Goal: Check status

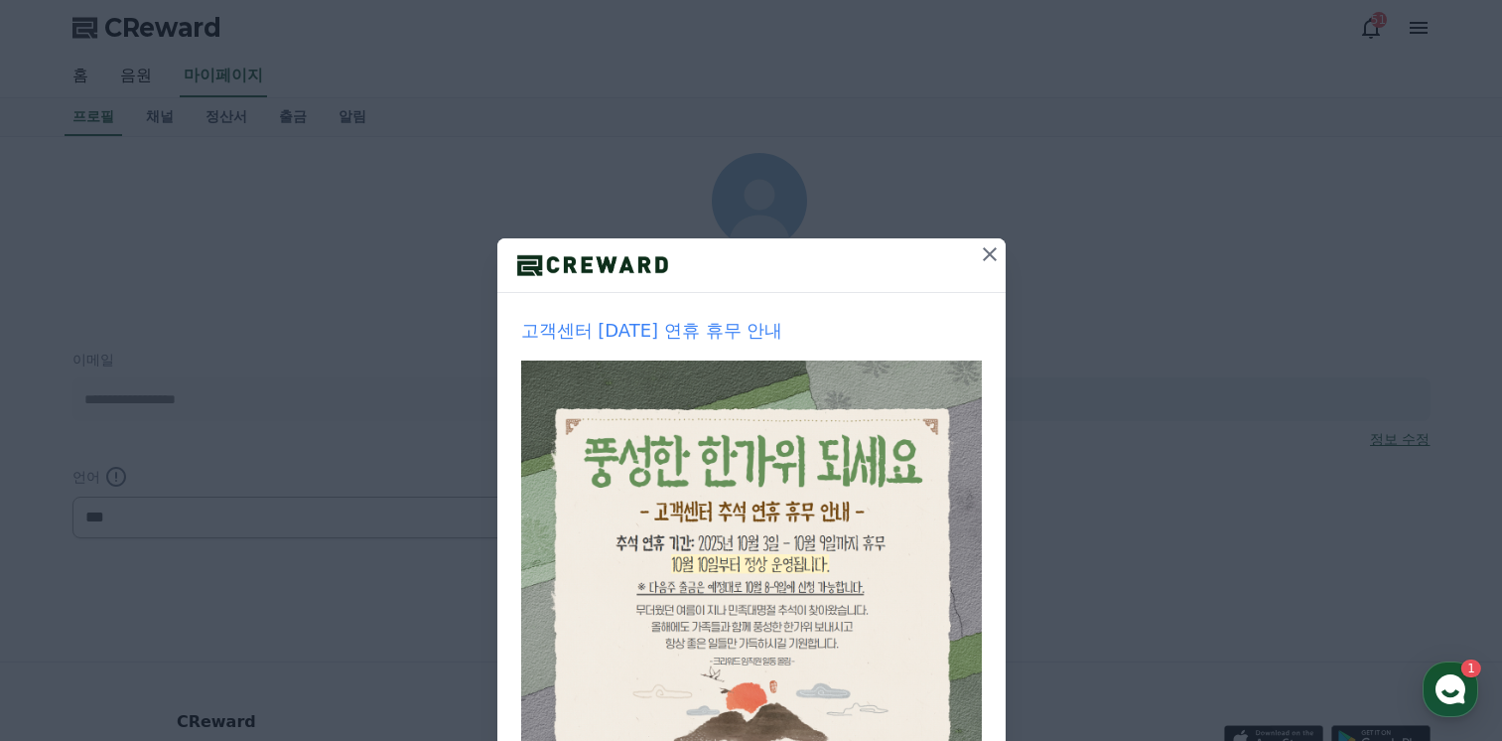
select select "**********"
click at [985, 248] on icon at bounding box center [990, 254] width 24 height 24
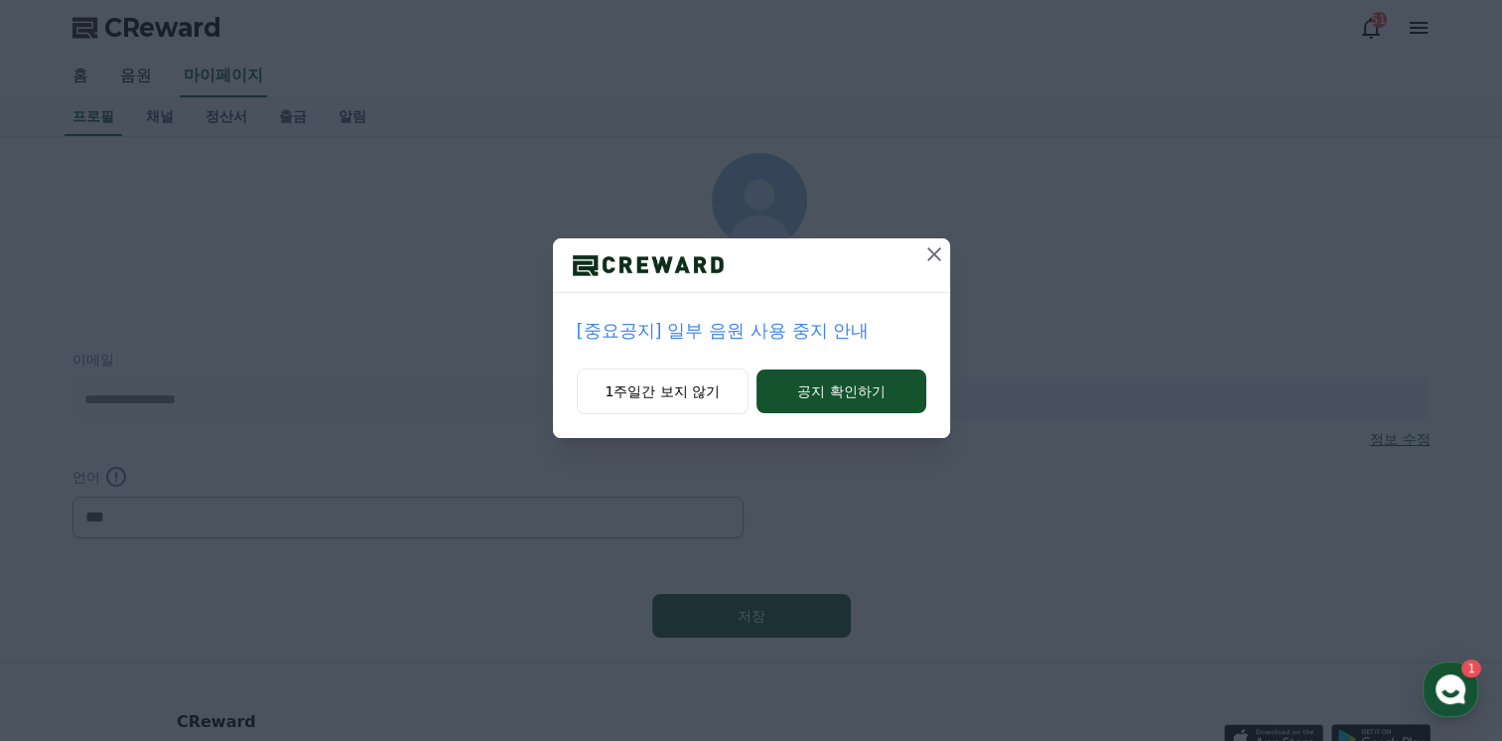
click at [932, 259] on icon at bounding box center [934, 254] width 24 height 24
click at [936, 260] on icon at bounding box center [934, 254] width 24 height 24
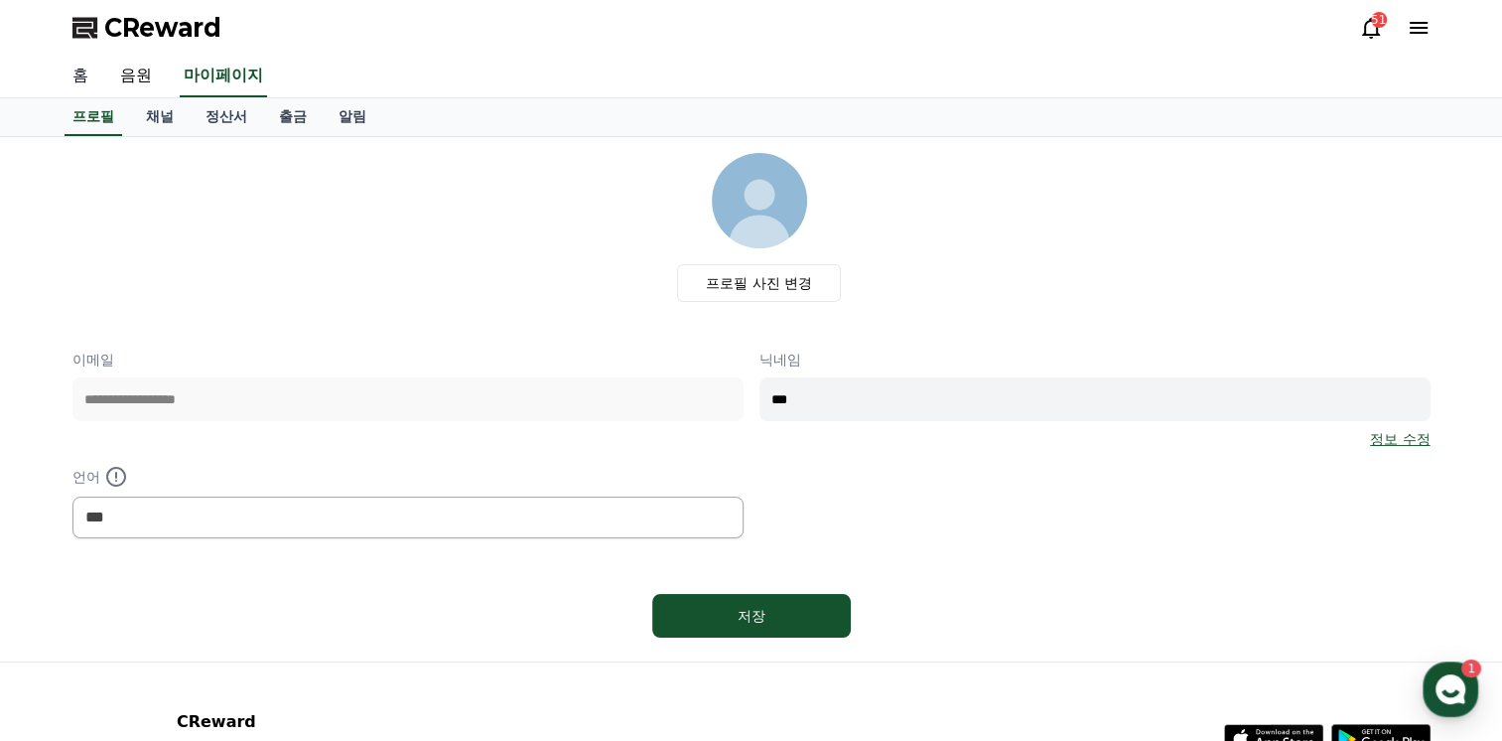
click at [71, 74] on link "홈" at bounding box center [81, 77] width 48 height 42
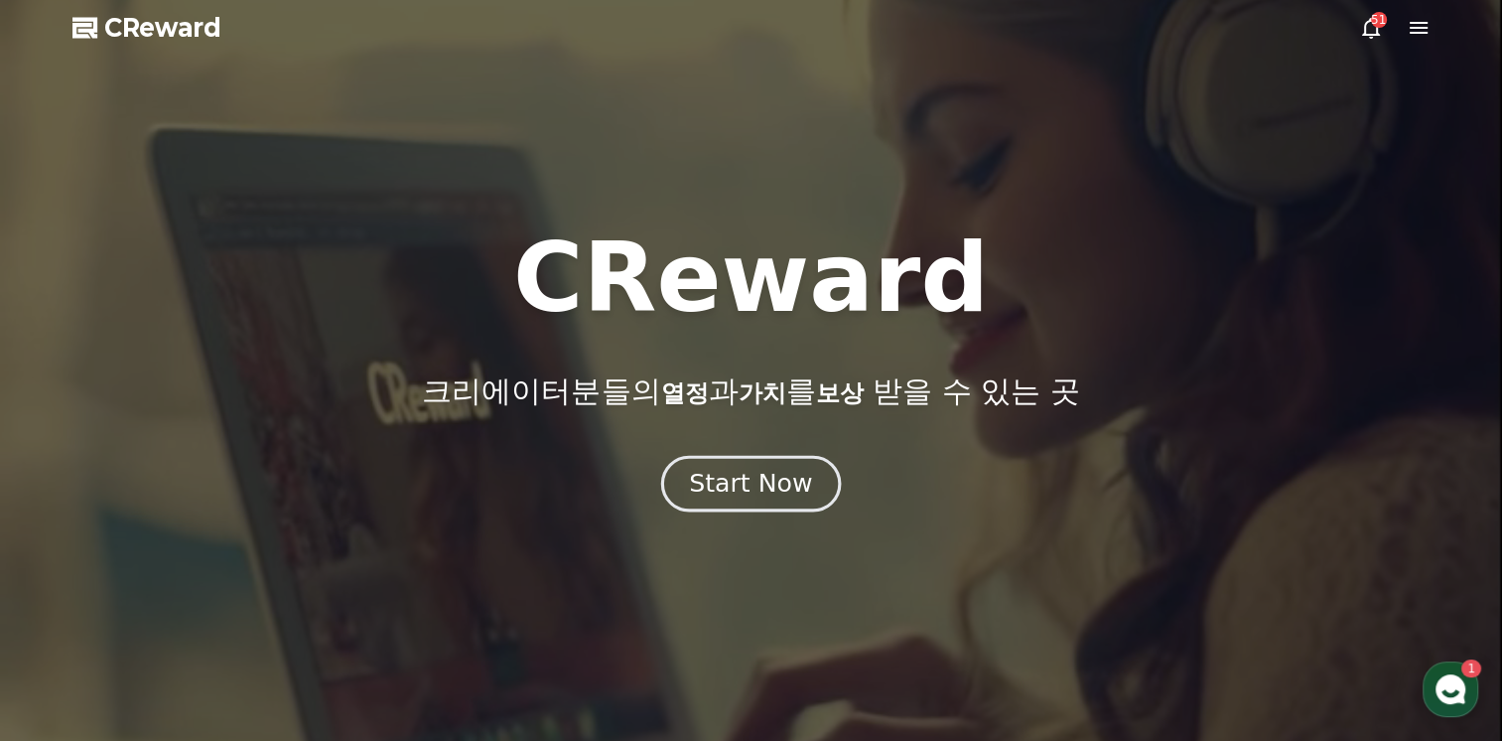
click at [721, 478] on div "Start Now" at bounding box center [750, 484] width 123 height 34
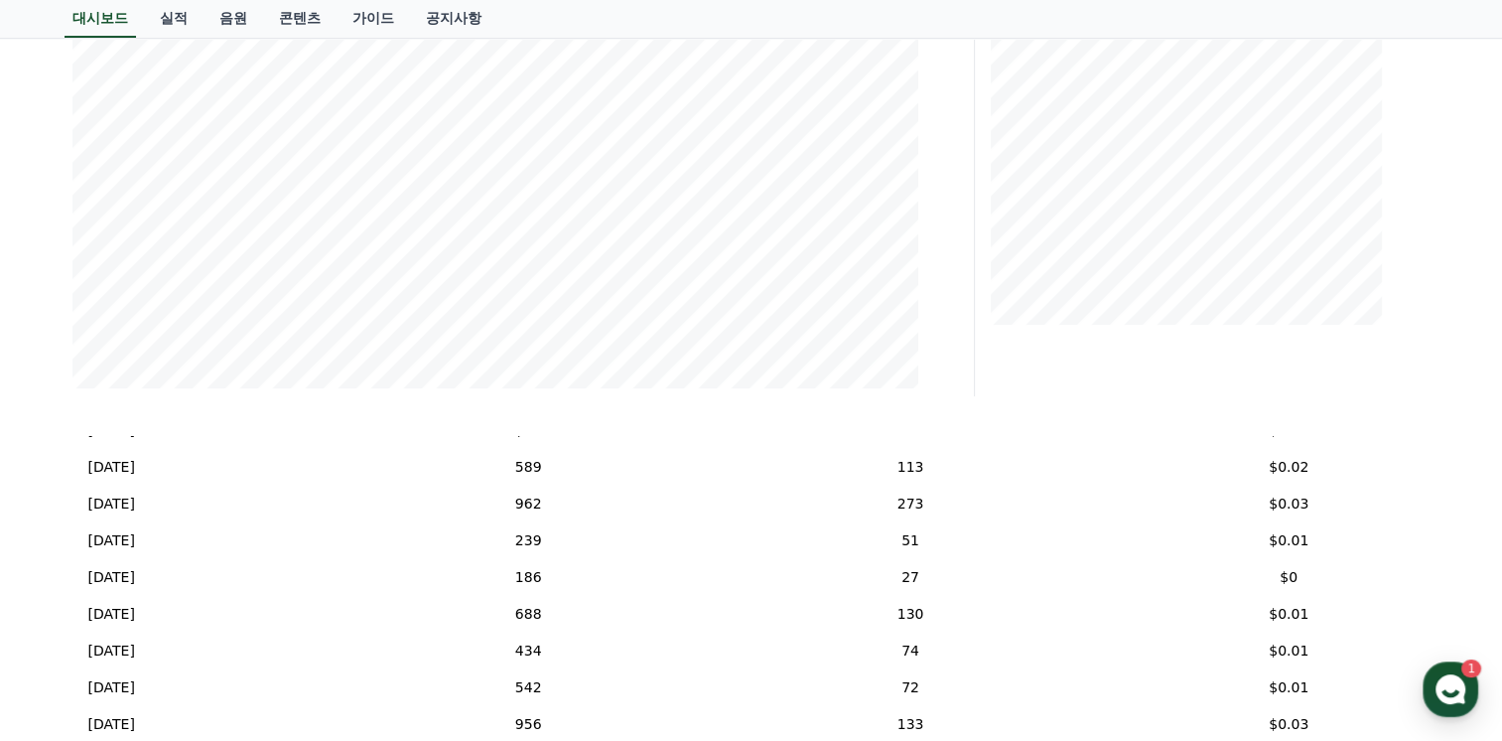
scroll to position [397, 0]
click at [117, 469] on p "[DATE]" at bounding box center [111, 466] width 47 height 21
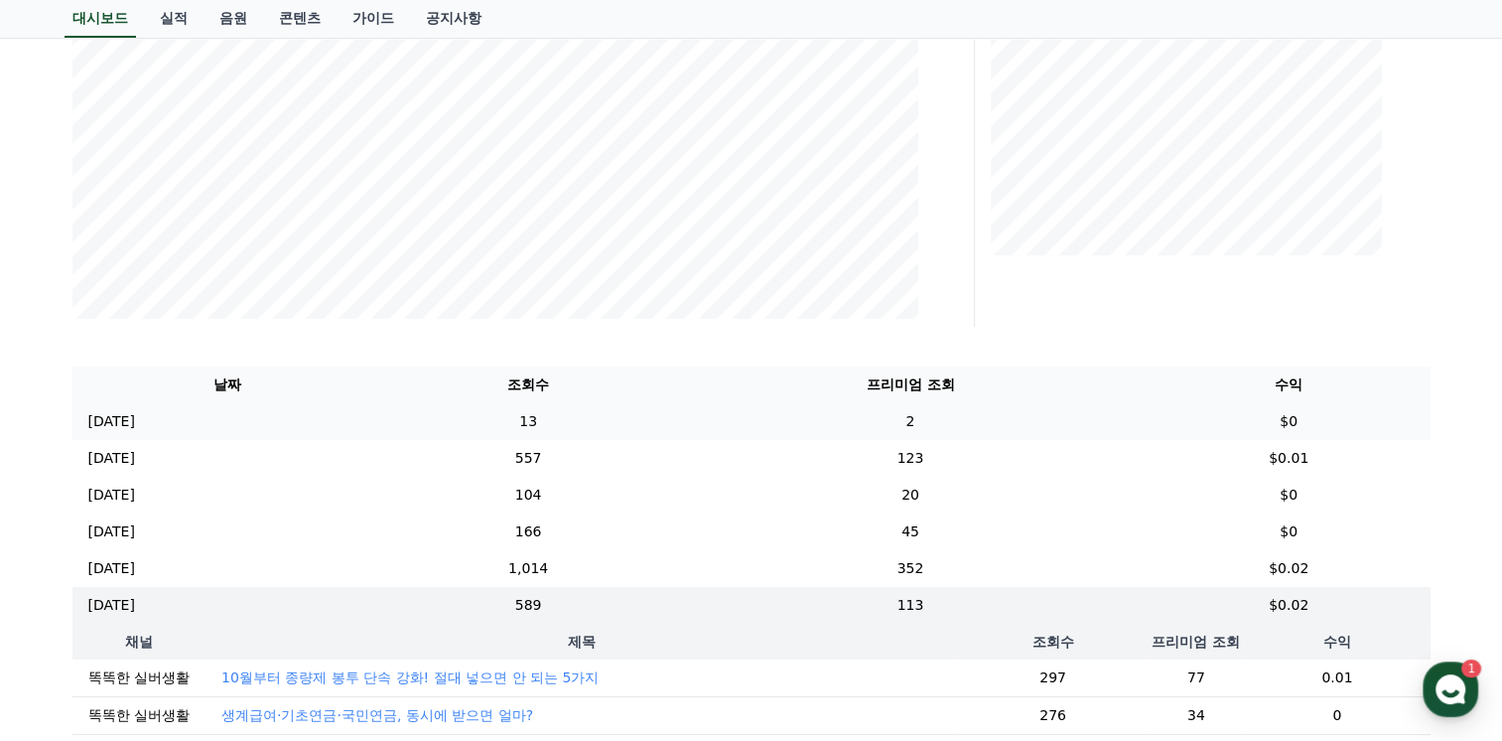
scroll to position [496, 0]
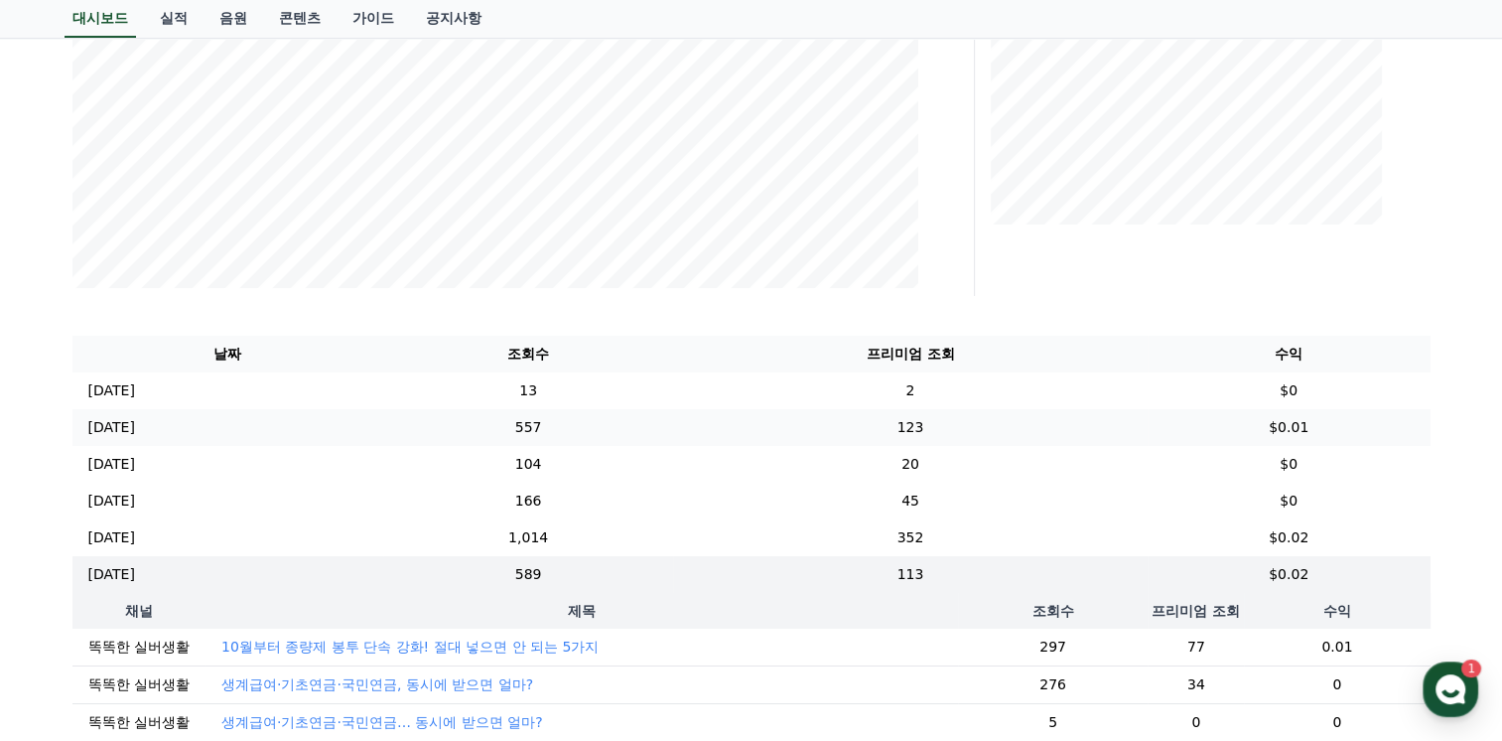
click at [111, 432] on p "[DATE]" at bounding box center [111, 427] width 47 height 21
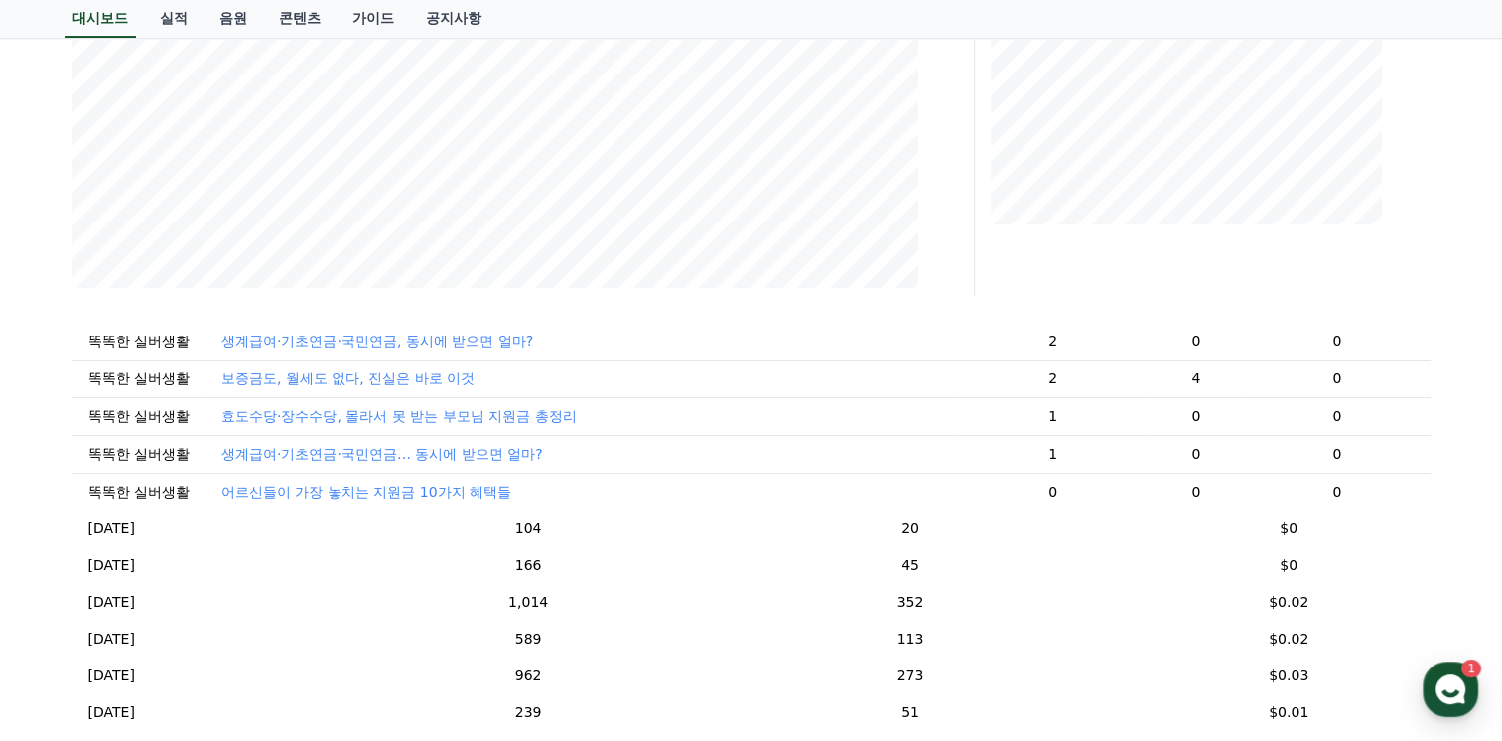
scroll to position [298, 0]
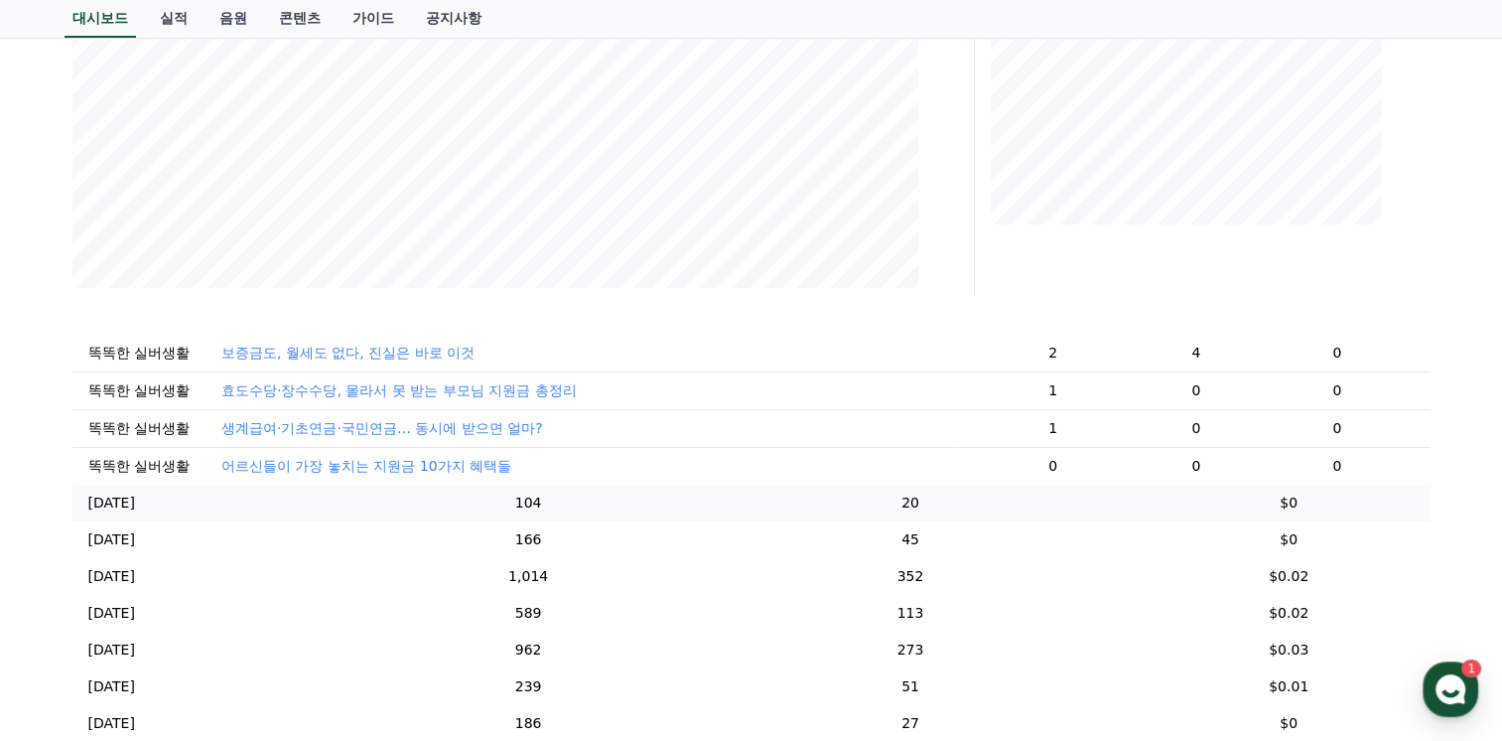
click at [106, 513] on p "[DATE]" at bounding box center [111, 502] width 47 height 21
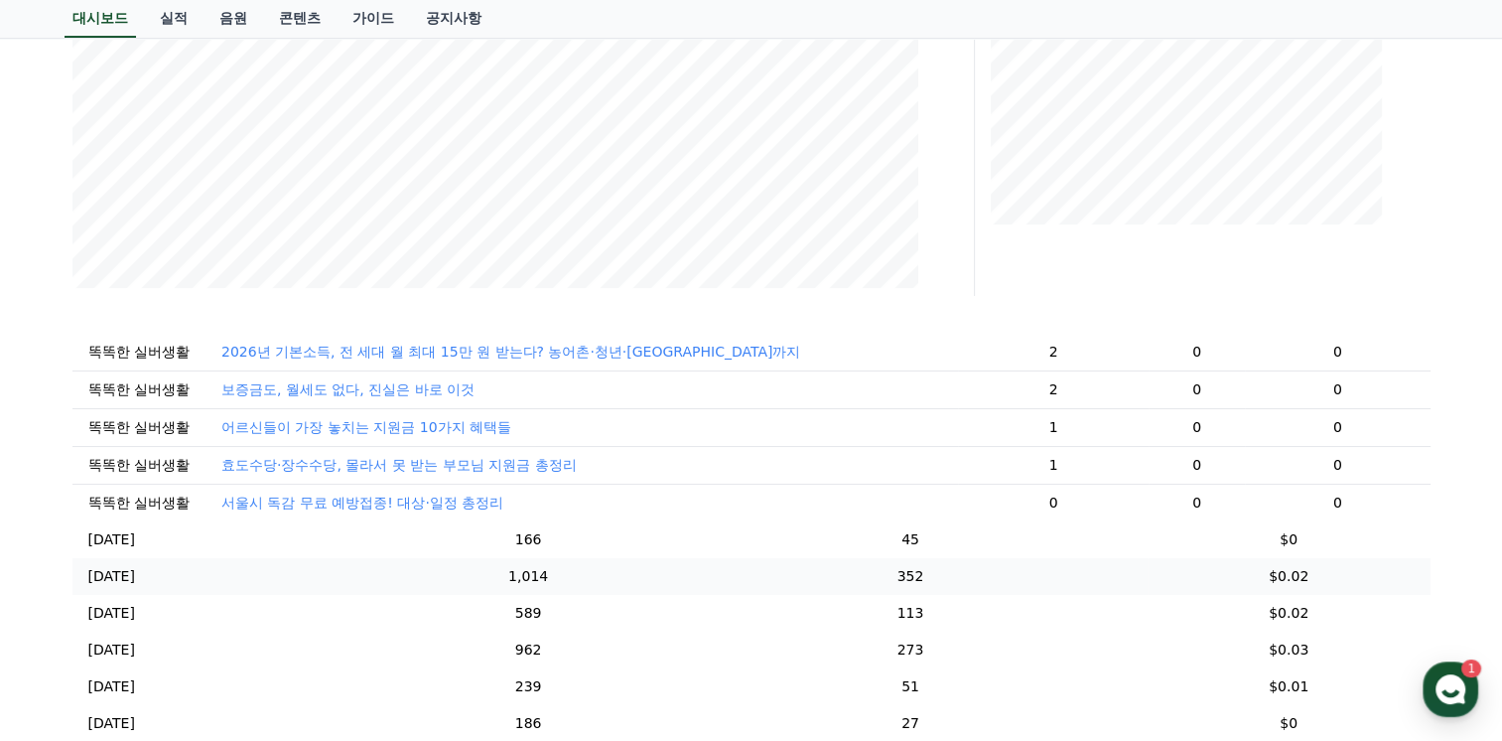
click at [119, 587] on p "[DATE]" at bounding box center [111, 576] width 47 height 21
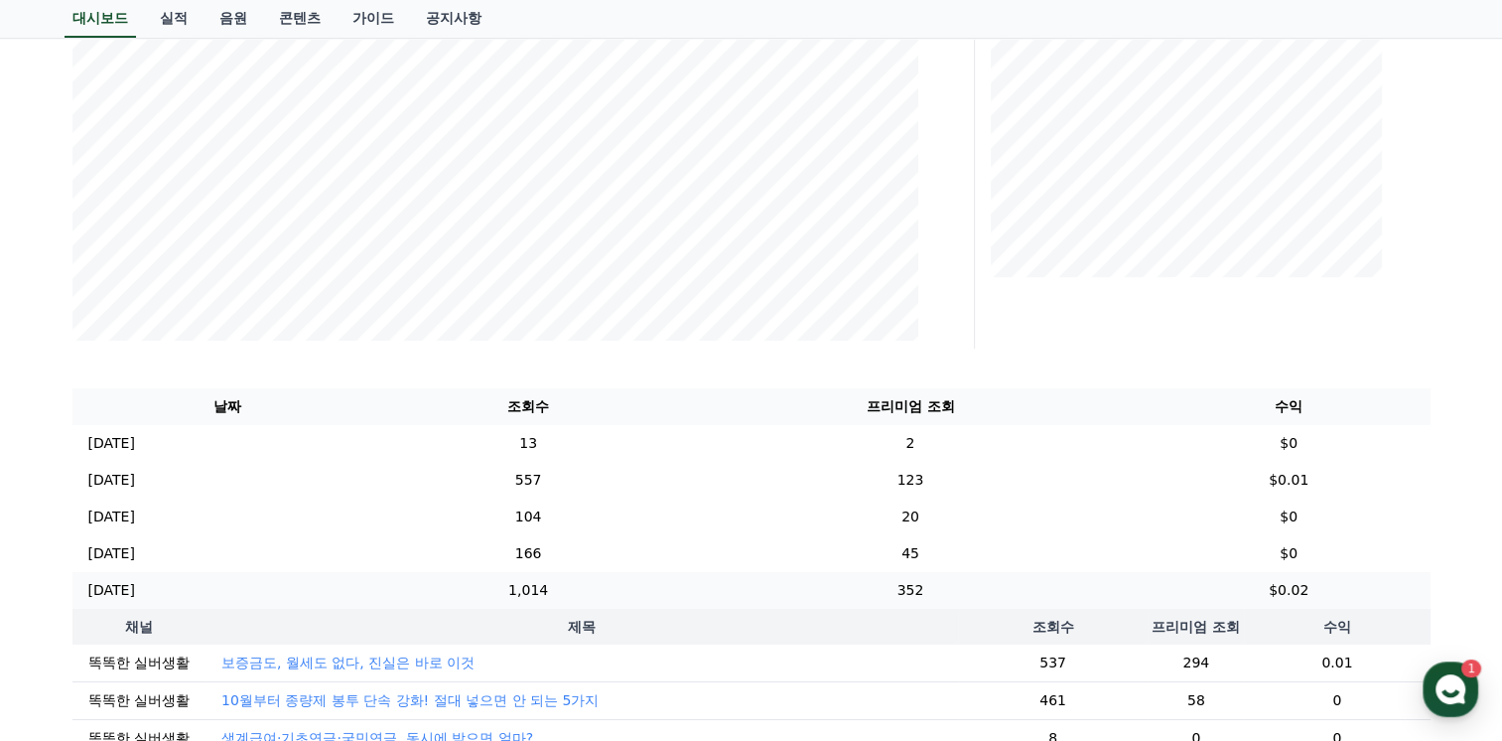
scroll to position [397, 0]
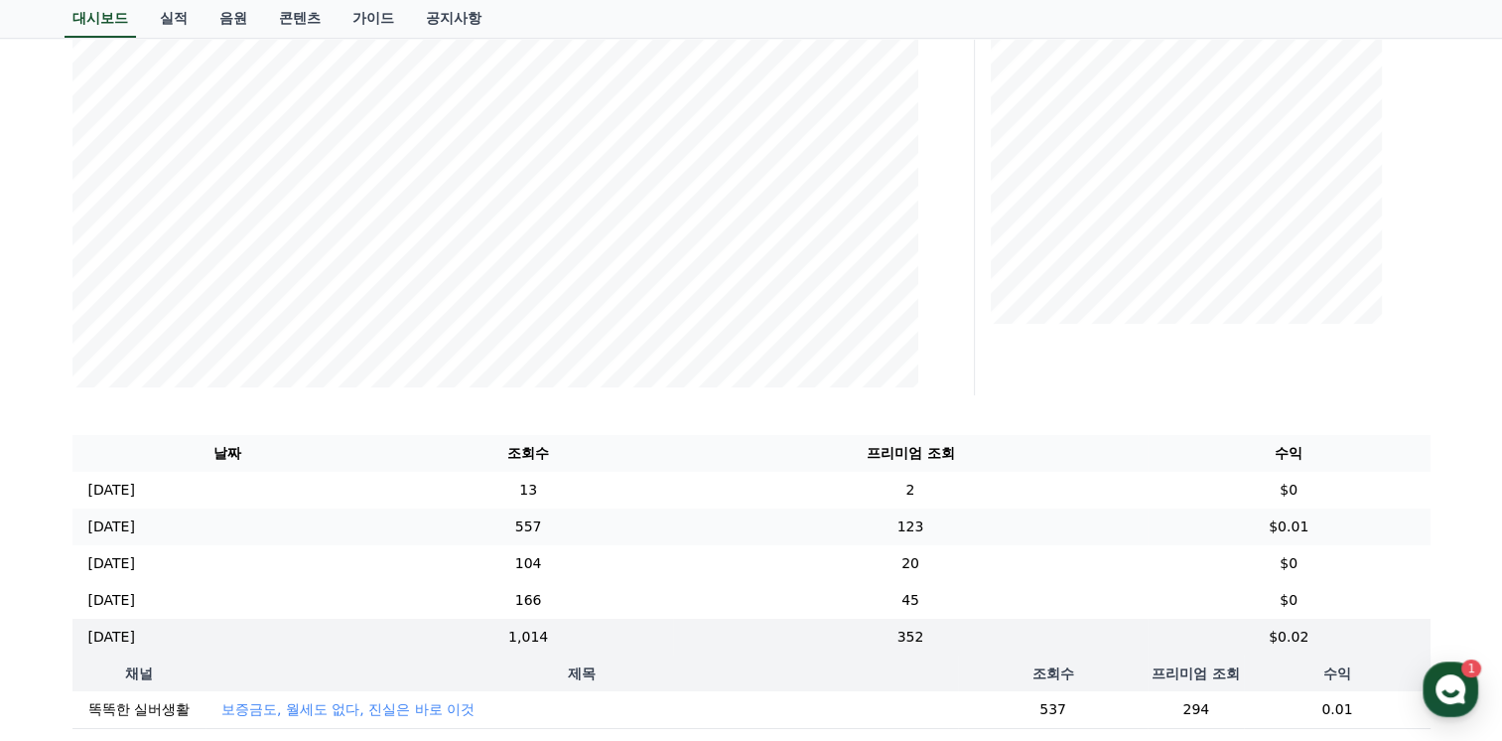
click at [115, 527] on p "[DATE]" at bounding box center [111, 526] width 47 height 21
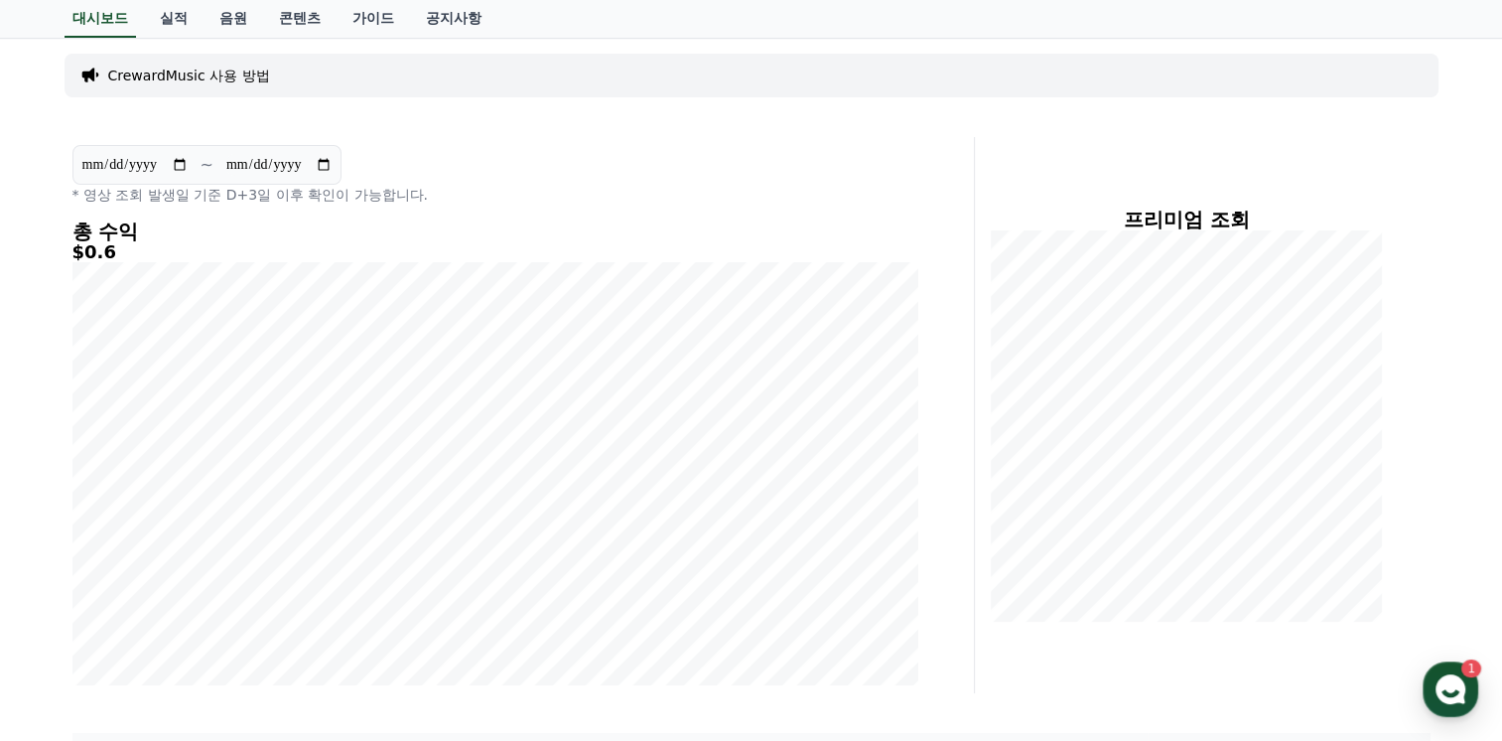
scroll to position [0, 0]
